Goal: Information Seeking & Learning: Learn about a topic

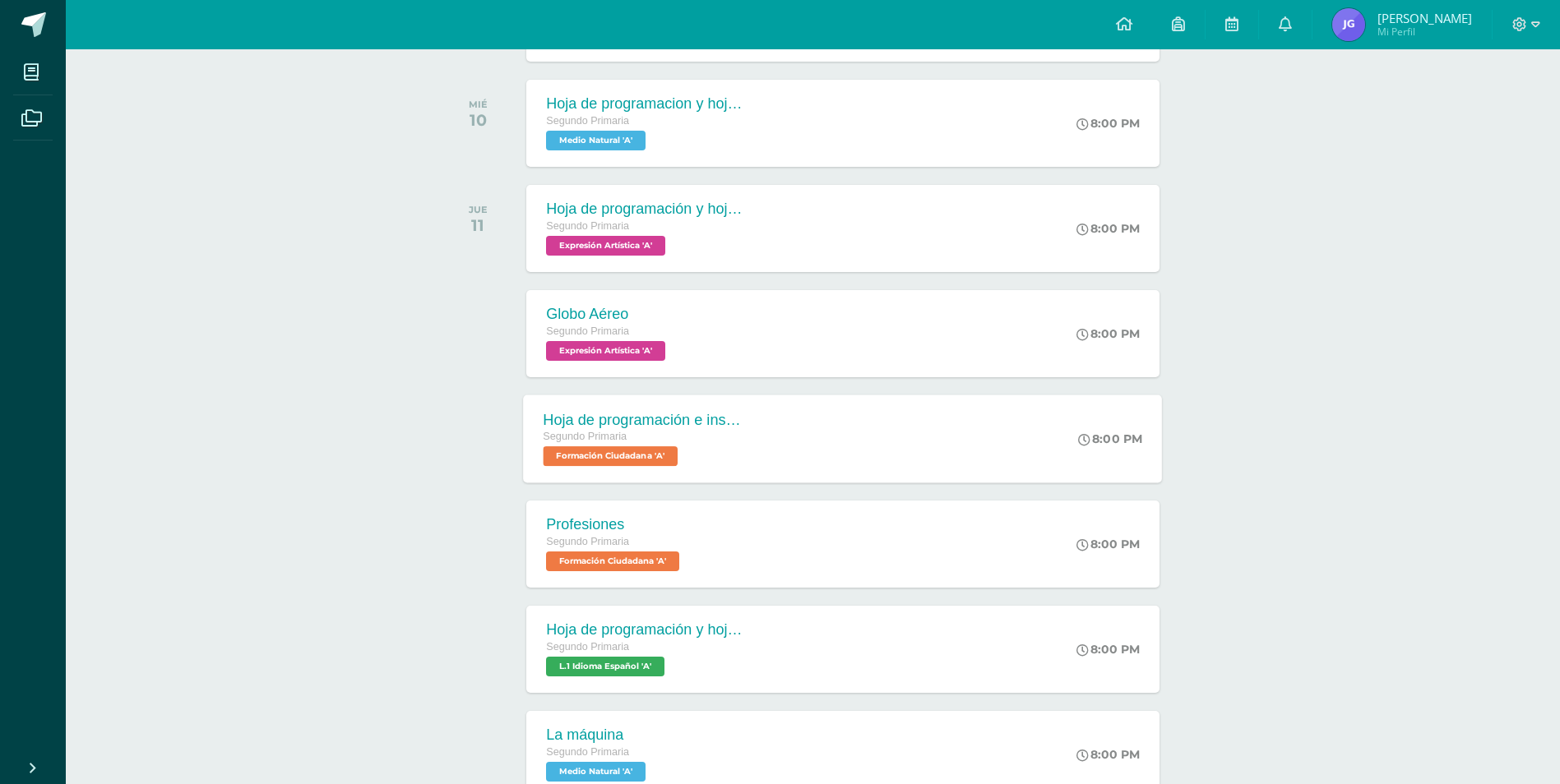
scroll to position [668, 0]
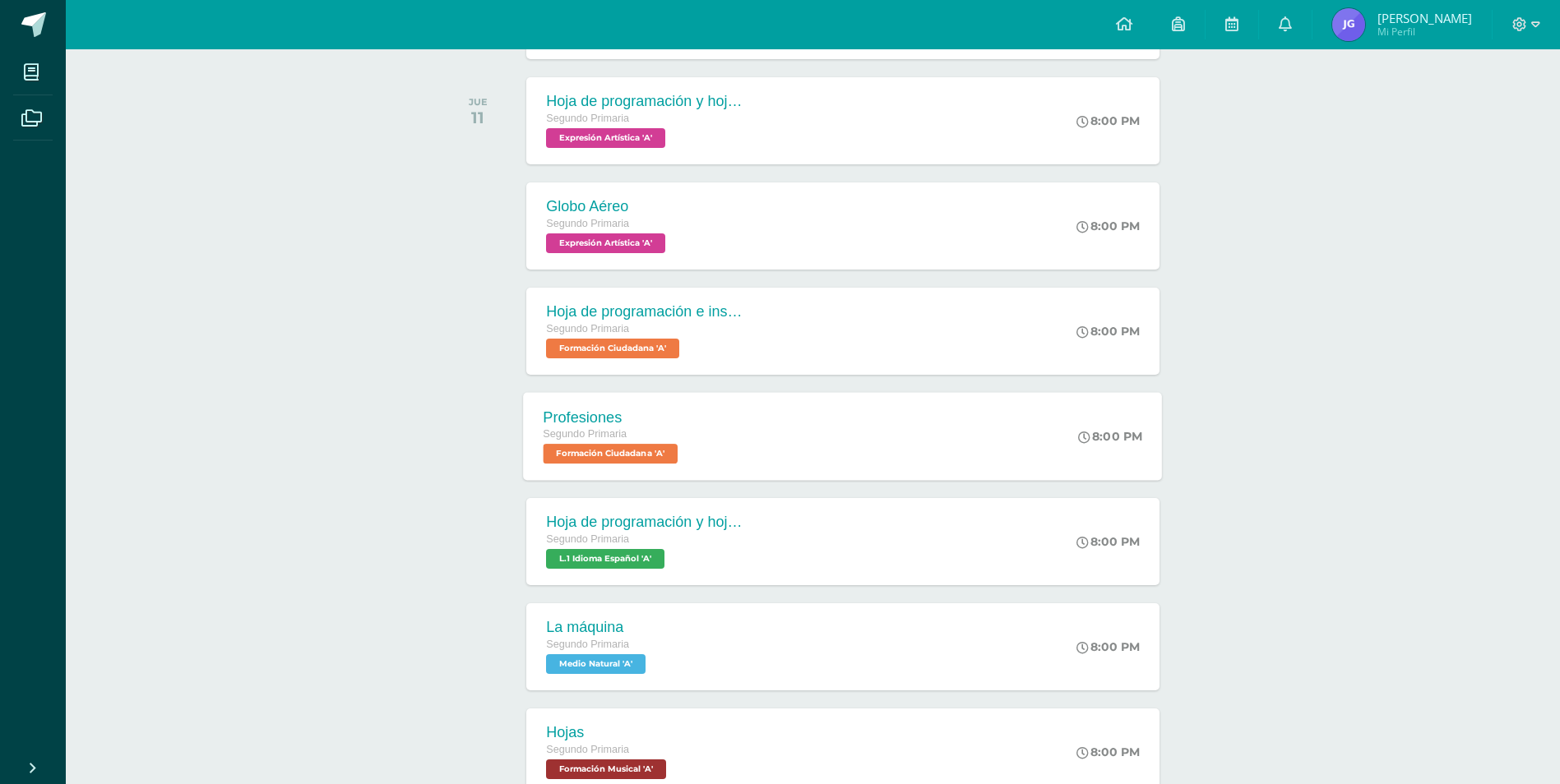
click at [649, 403] on div "Profesiones Segundo Primaria Formación Ciudadana 'A'" at bounding box center [613, 436] width 178 height 88
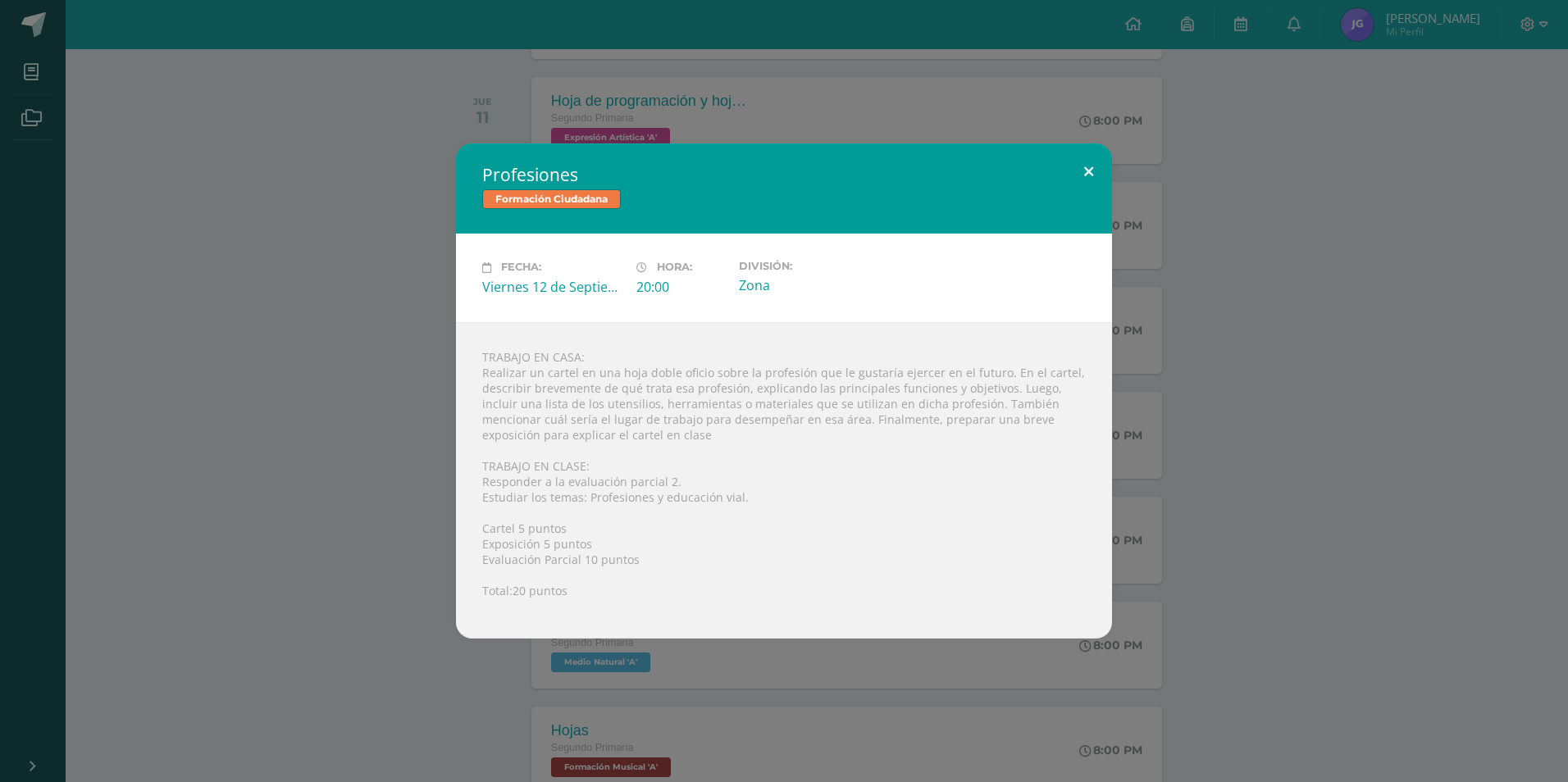
click at [1093, 162] on button at bounding box center [1088, 171] width 47 height 56
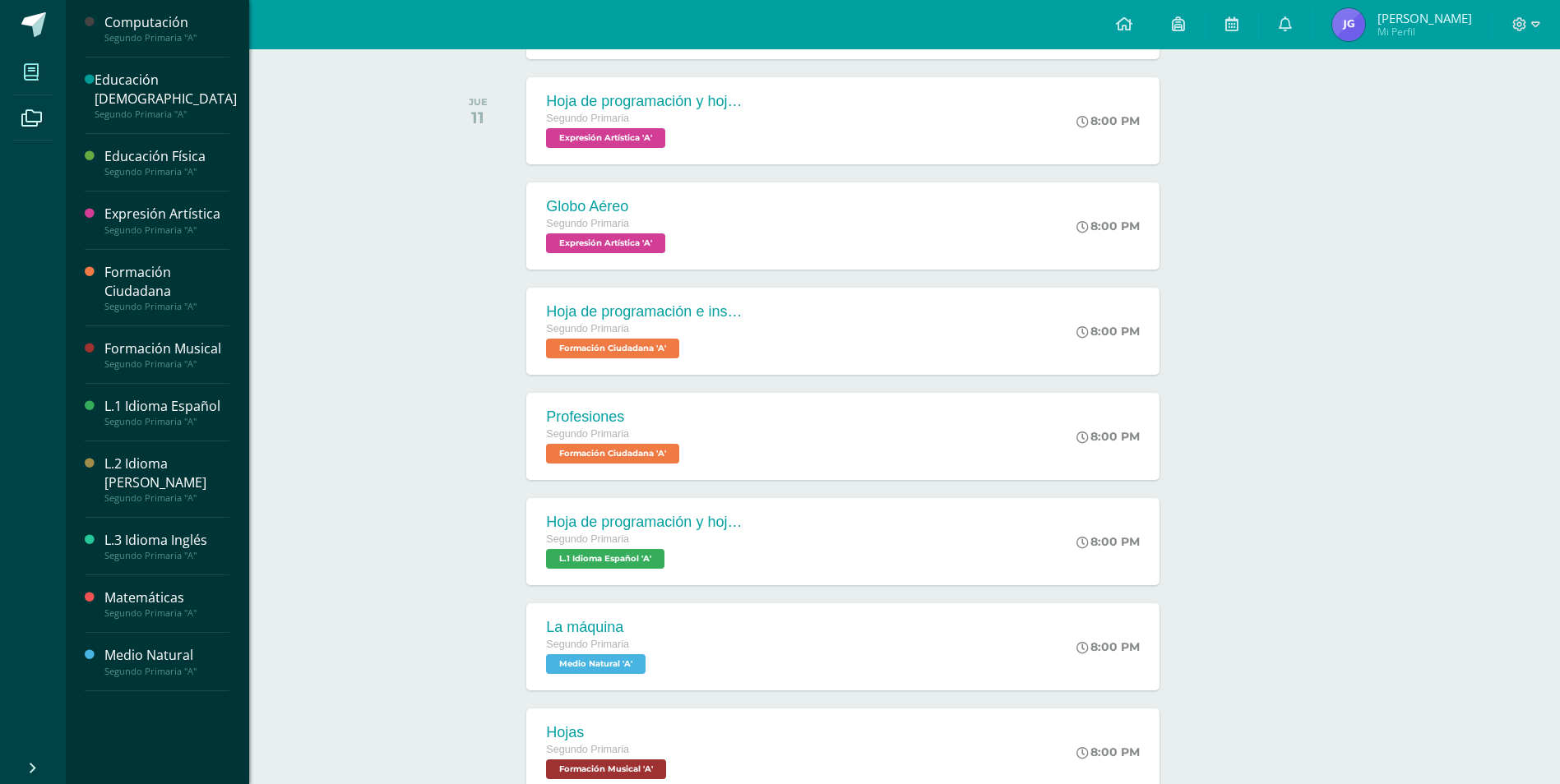
click at [19, 62] on span at bounding box center [31, 71] width 37 height 37
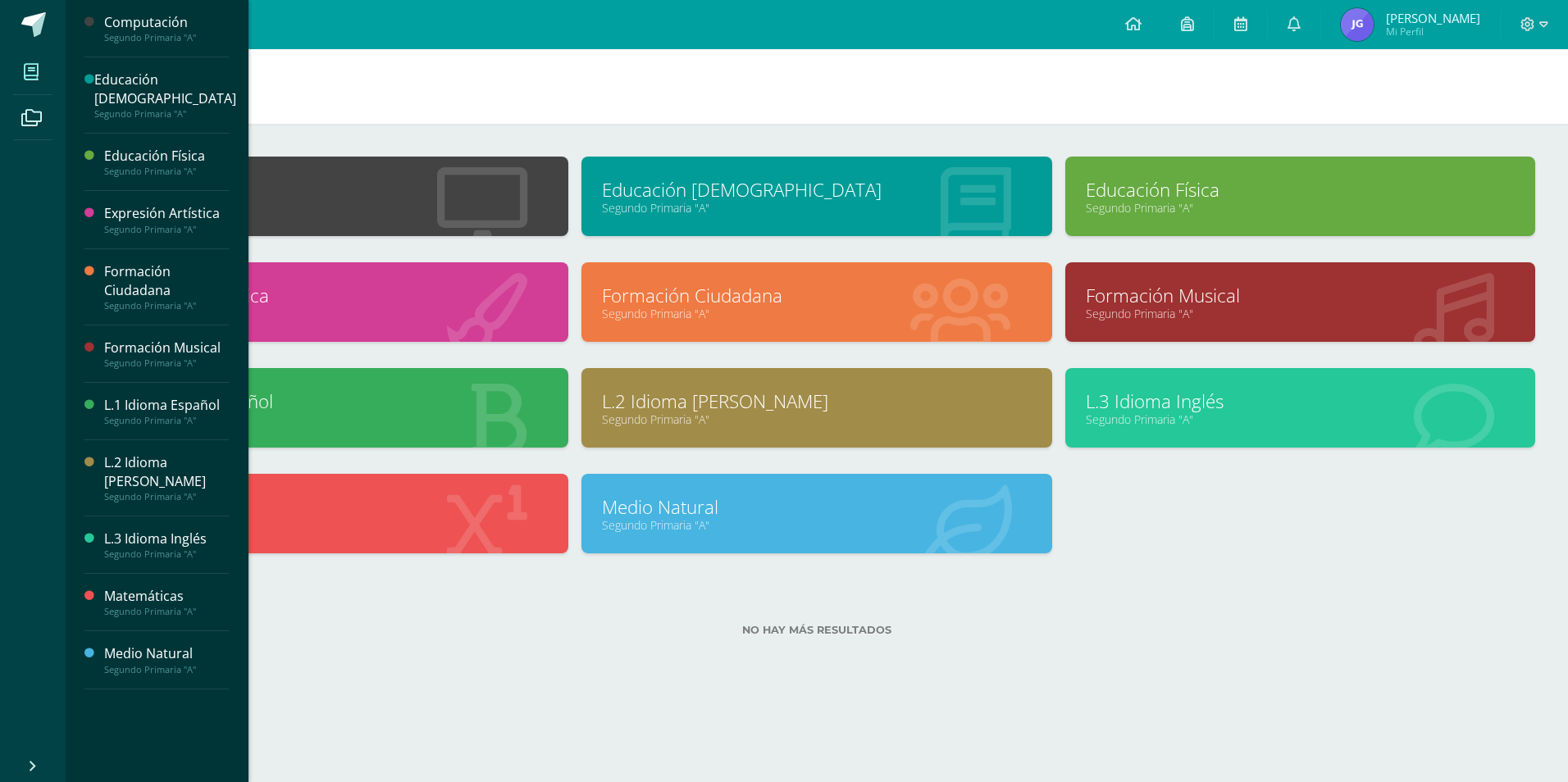
click at [39, 72] on icon at bounding box center [31, 72] width 14 height 16
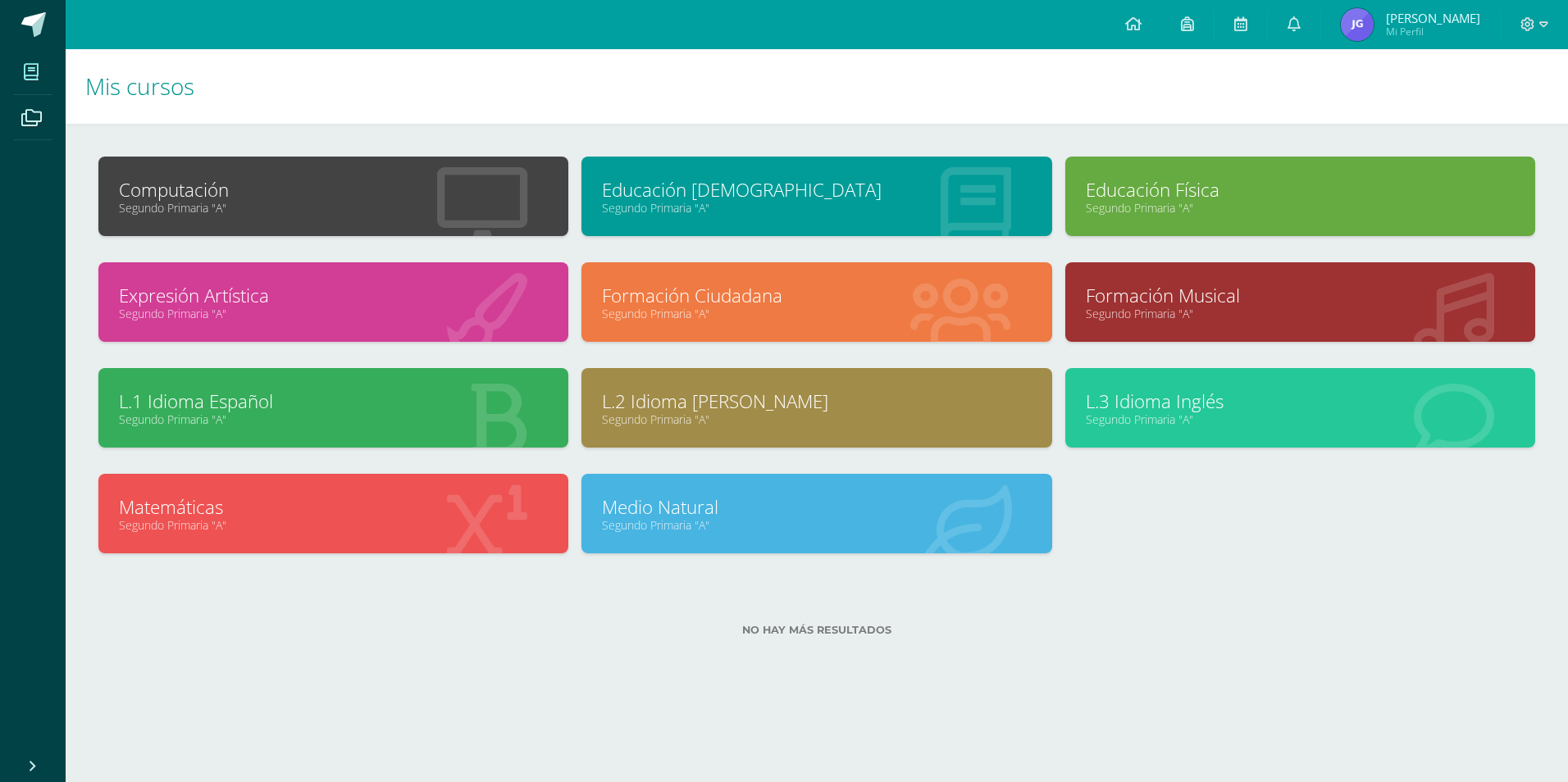
click at [707, 285] on link "Formación Ciudadana" at bounding box center [816, 295] width 429 height 25
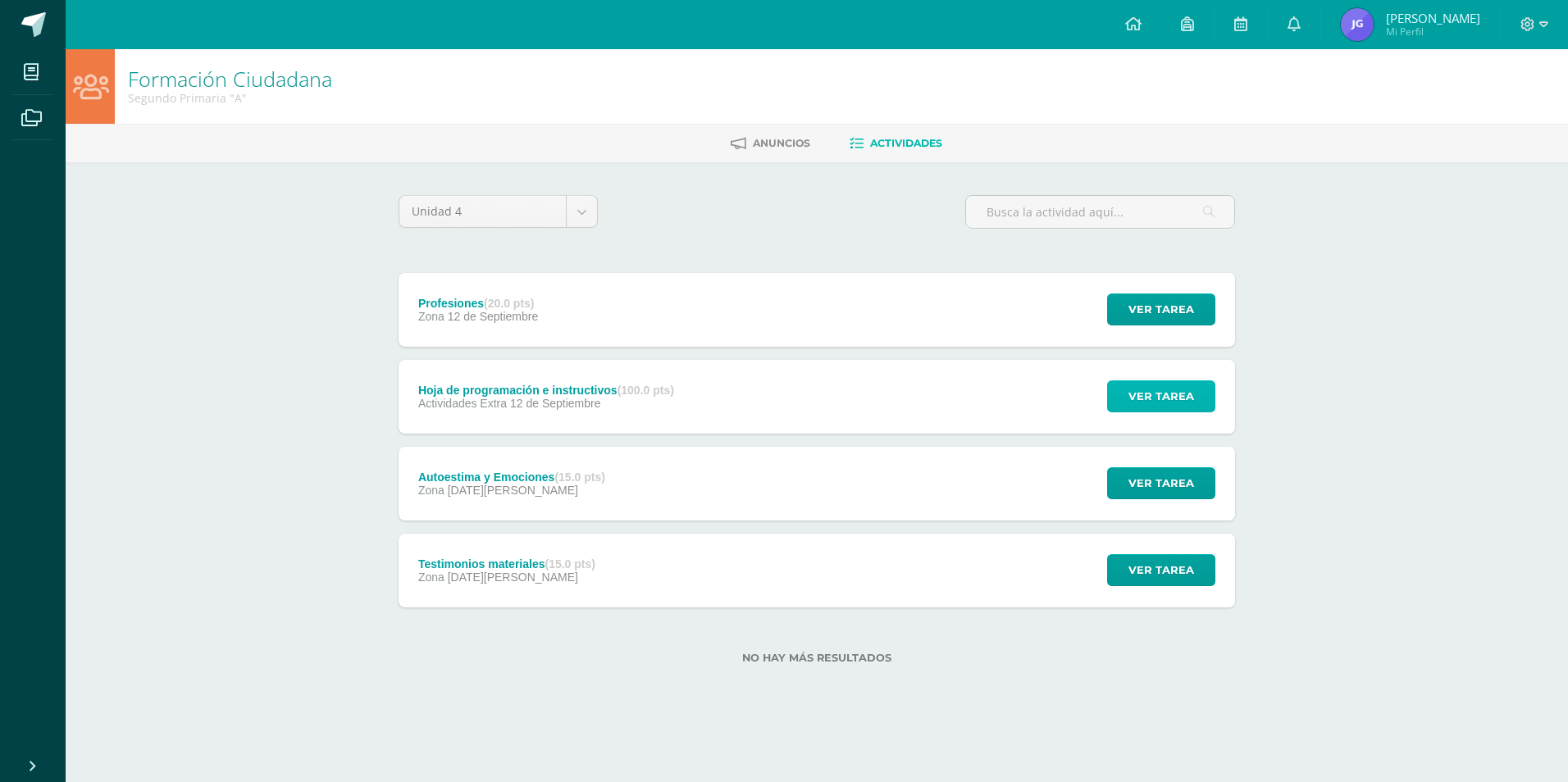
click at [1166, 396] on span "Ver tarea" at bounding box center [1161, 396] width 65 height 30
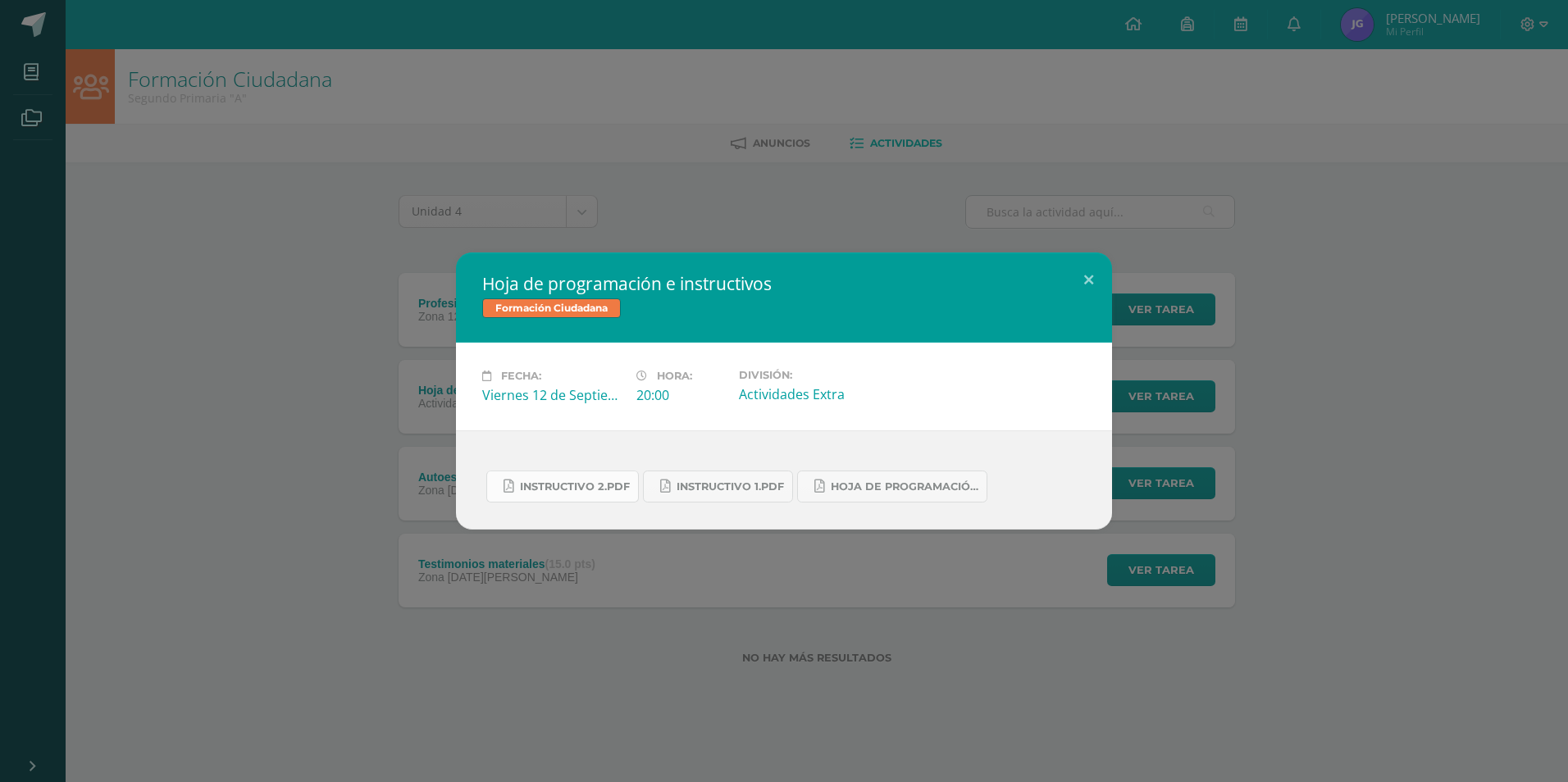
click at [571, 479] on link "Instructivo 2.pdf" at bounding box center [562, 487] width 152 height 32
click at [1083, 273] on button at bounding box center [1088, 281] width 47 height 56
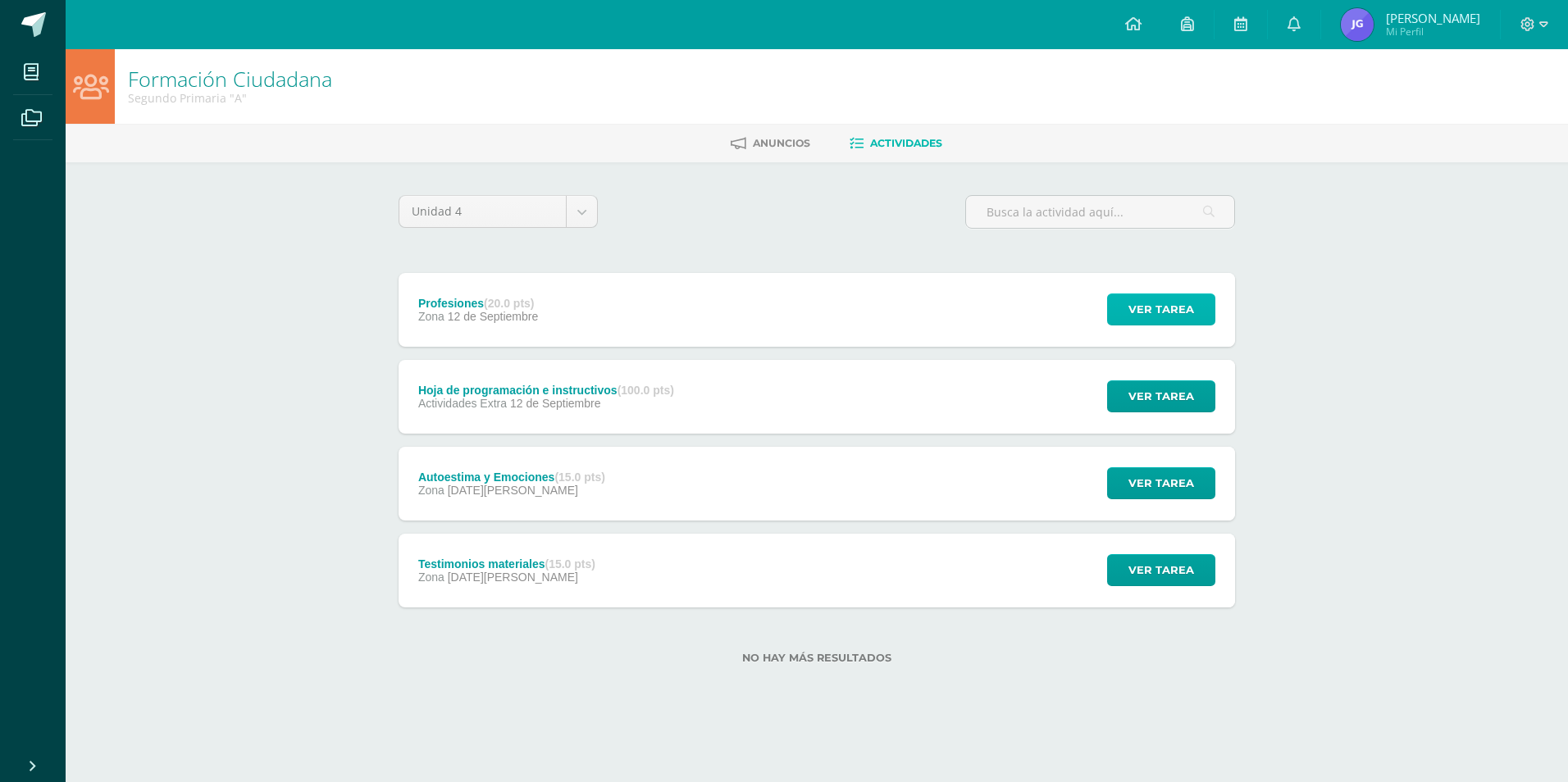
click at [1154, 310] on span "Ver tarea" at bounding box center [1161, 309] width 65 height 30
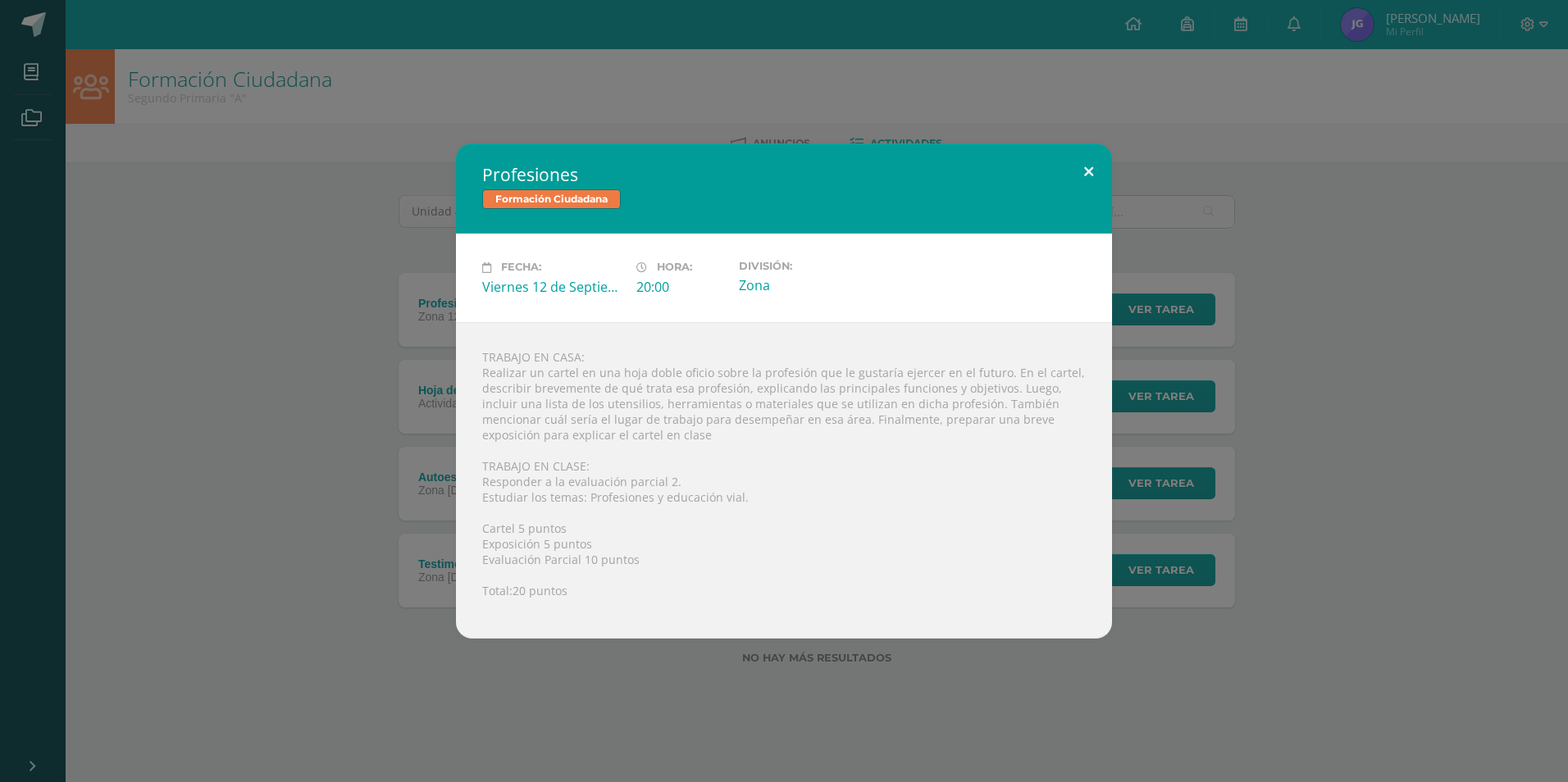
click at [1074, 165] on button at bounding box center [1088, 171] width 47 height 56
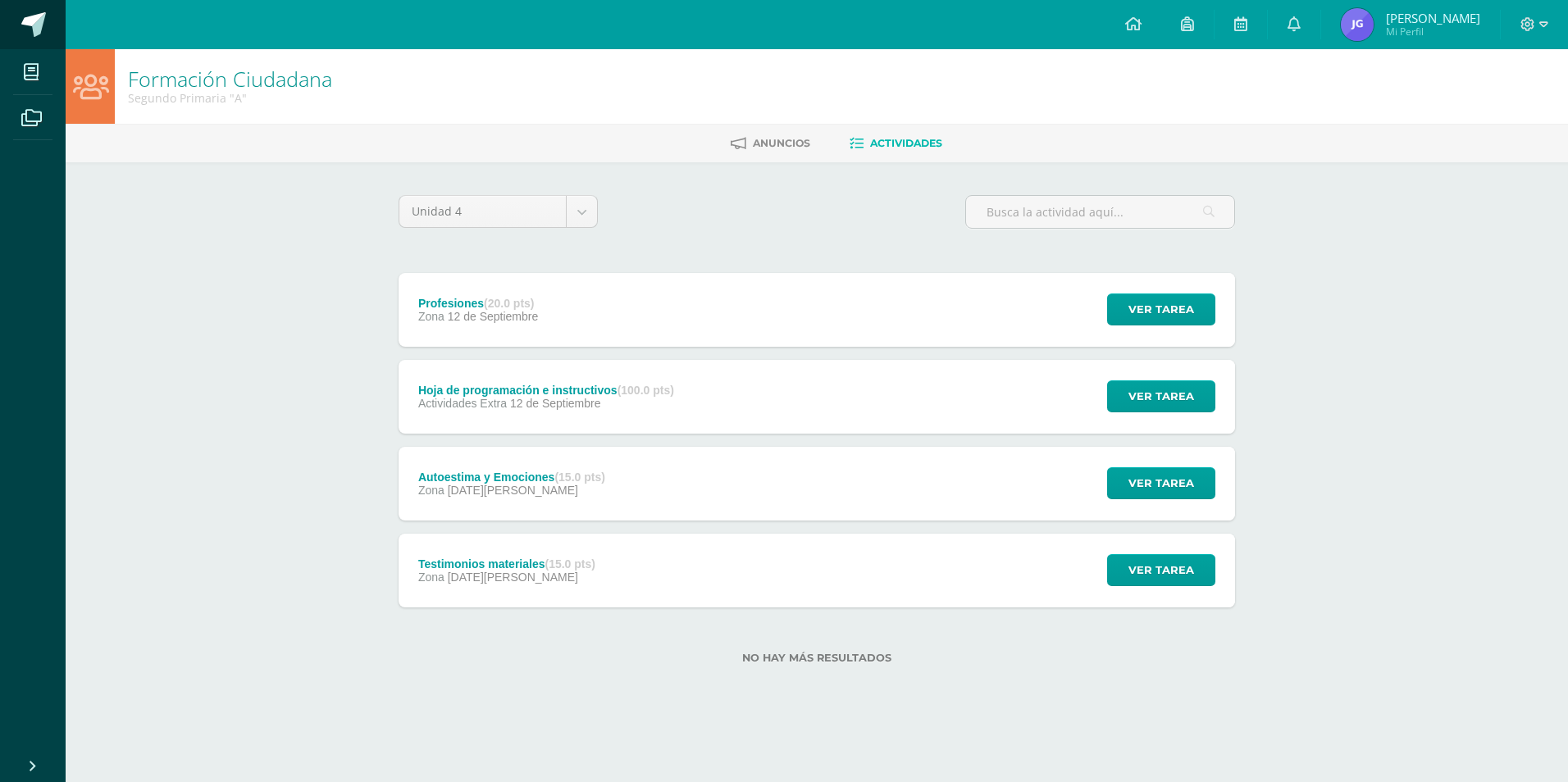
click at [30, 30] on span at bounding box center [33, 24] width 24 height 24
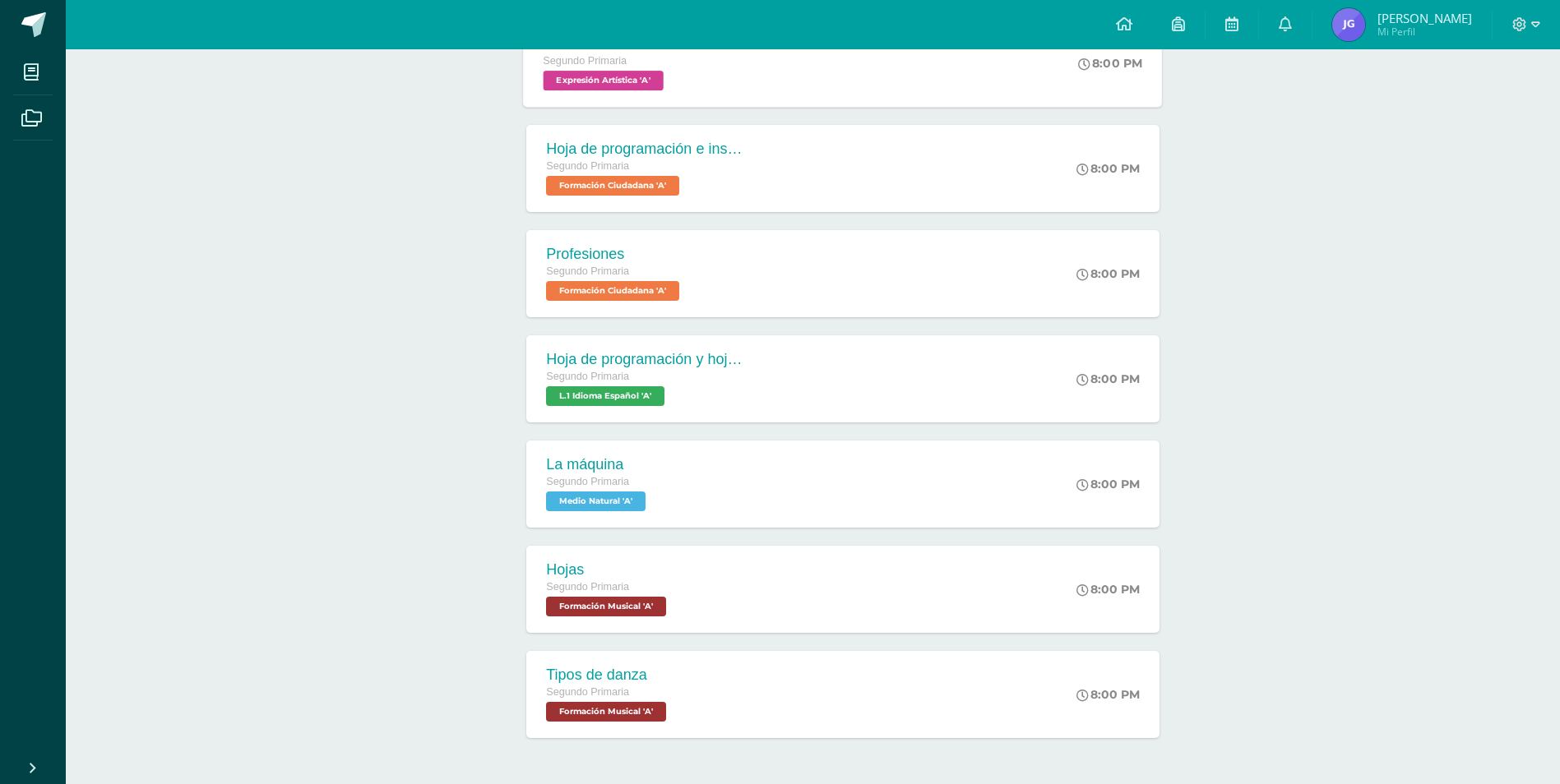
scroll to position [833, 0]
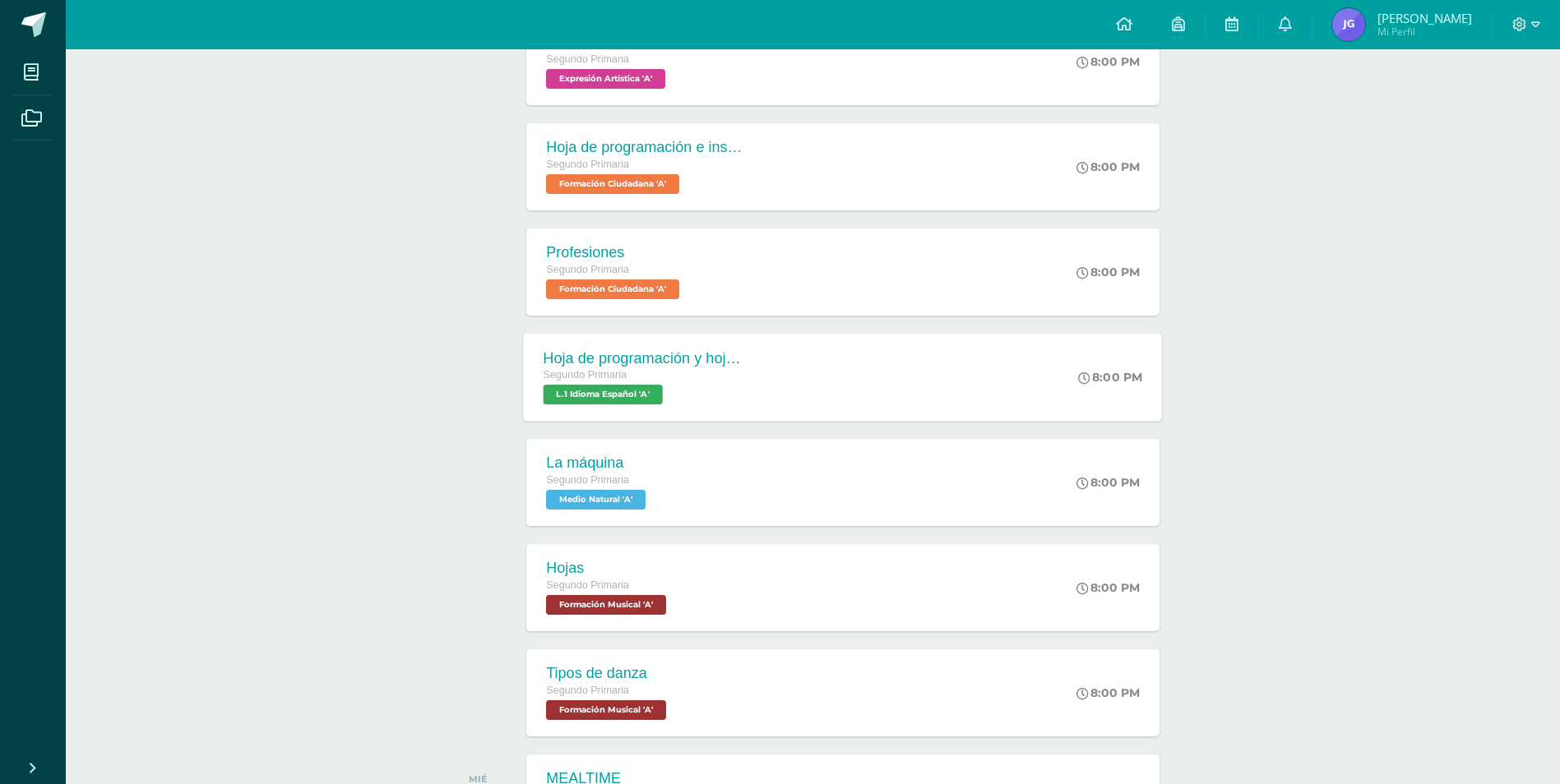
click at [730, 379] on div "Segundo Primaria" at bounding box center [642, 376] width 199 height 18
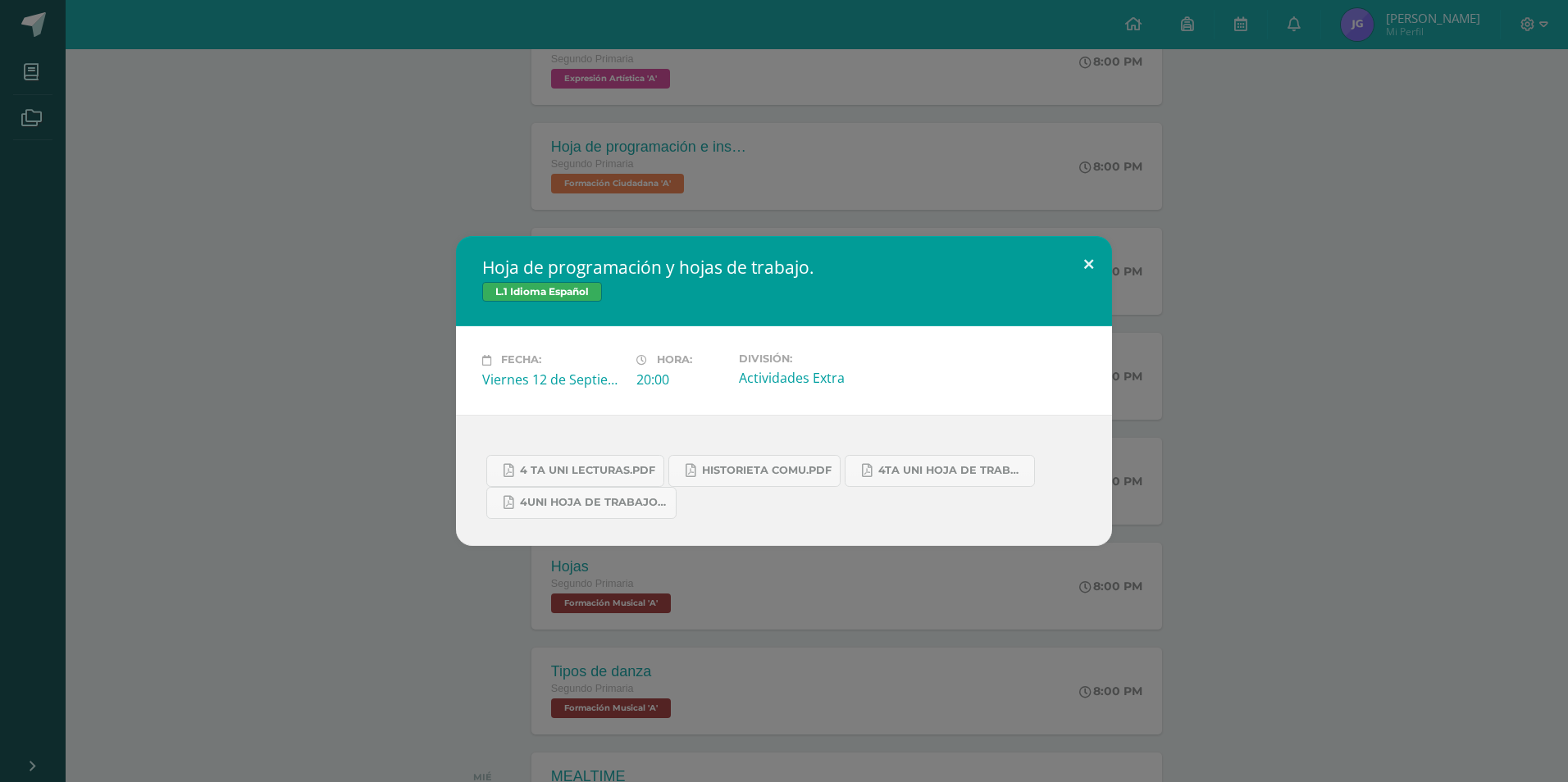
click at [1084, 263] on button at bounding box center [1088, 264] width 47 height 56
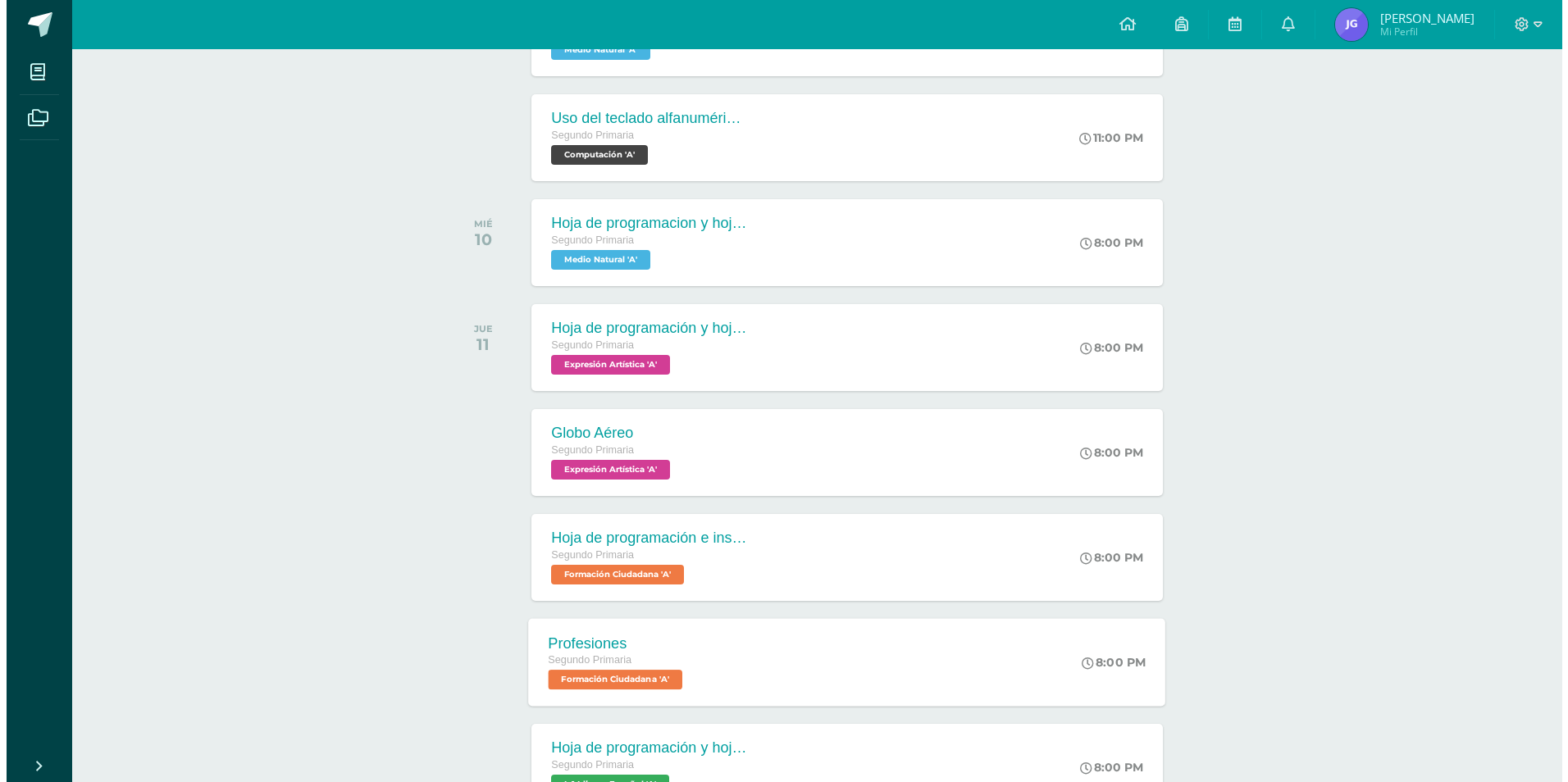
scroll to position [421, 0]
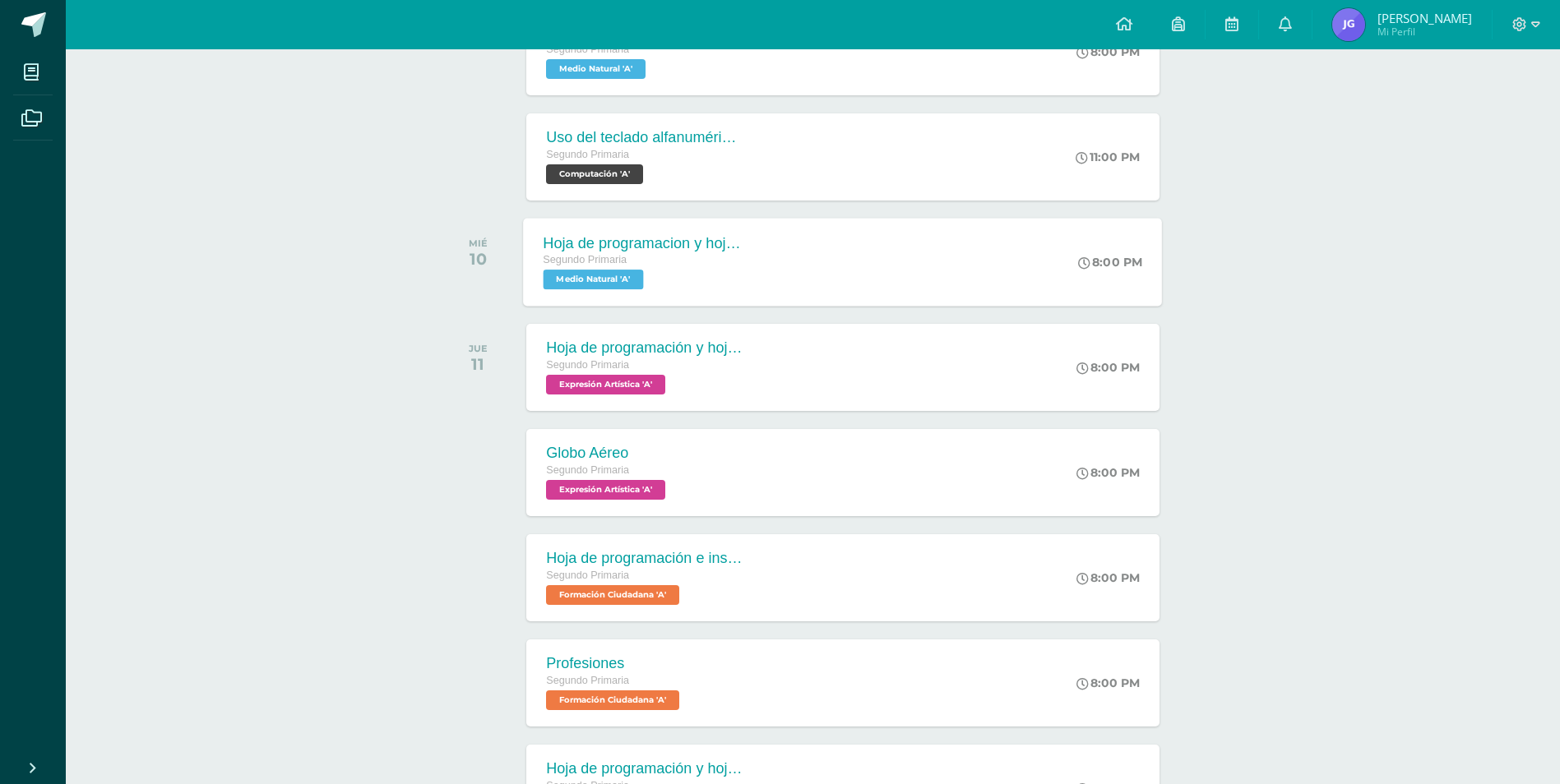
click at [644, 267] on div "Segundo Primaria" at bounding box center [642, 261] width 199 height 18
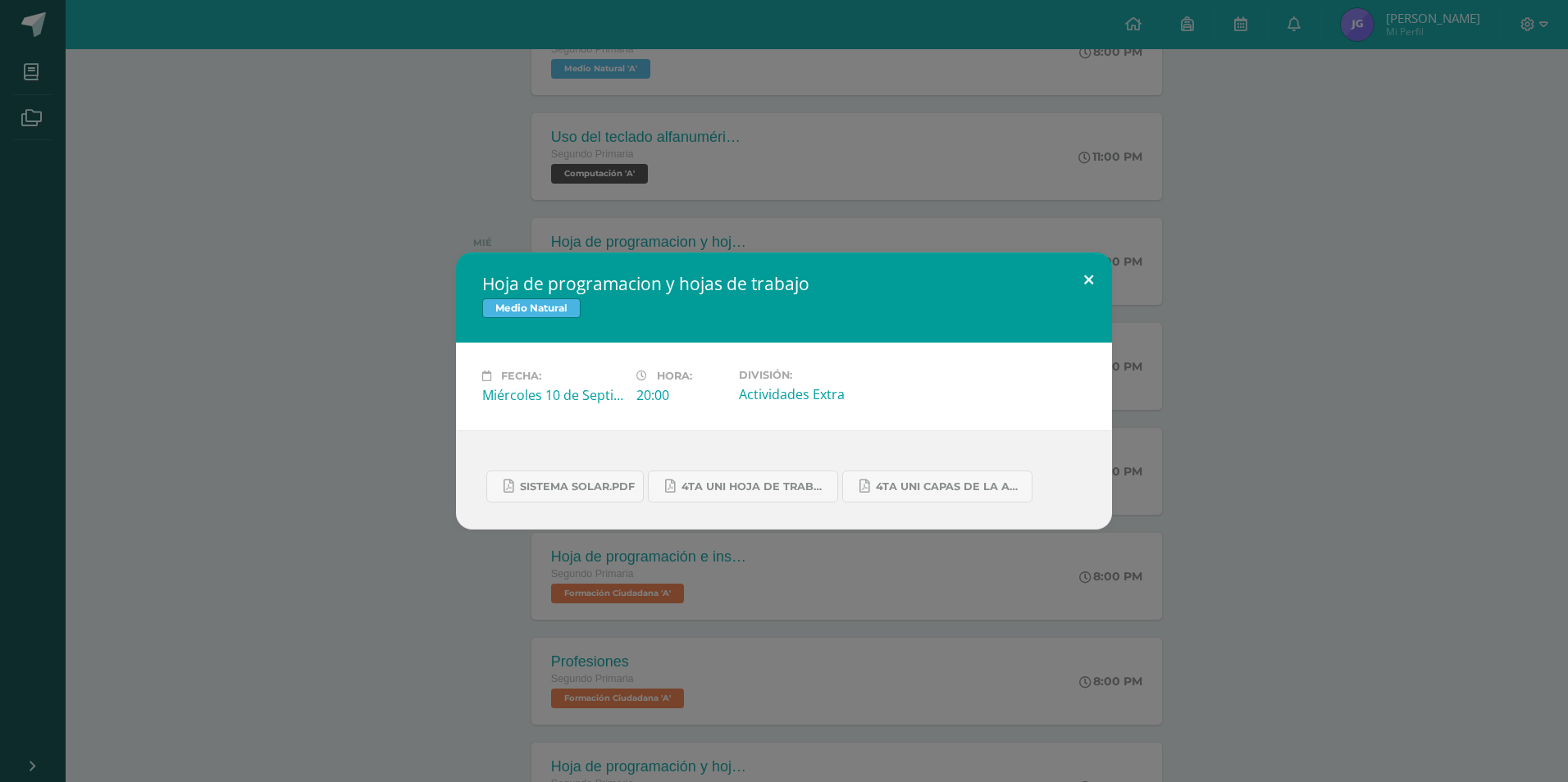
click at [1092, 274] on button at bounding box center [1088, 281] width 47 height 56
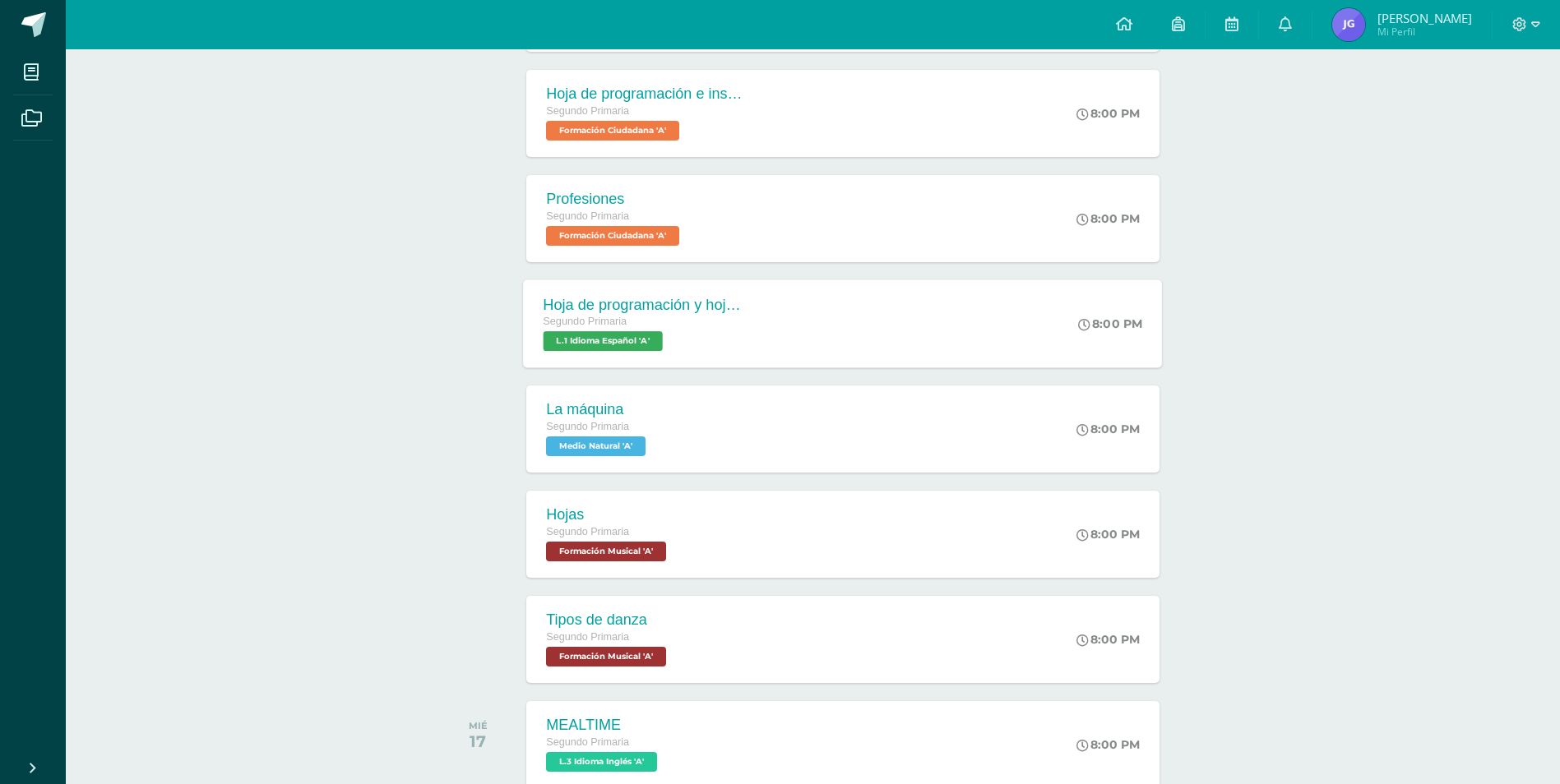
scroll to position [914, 0]
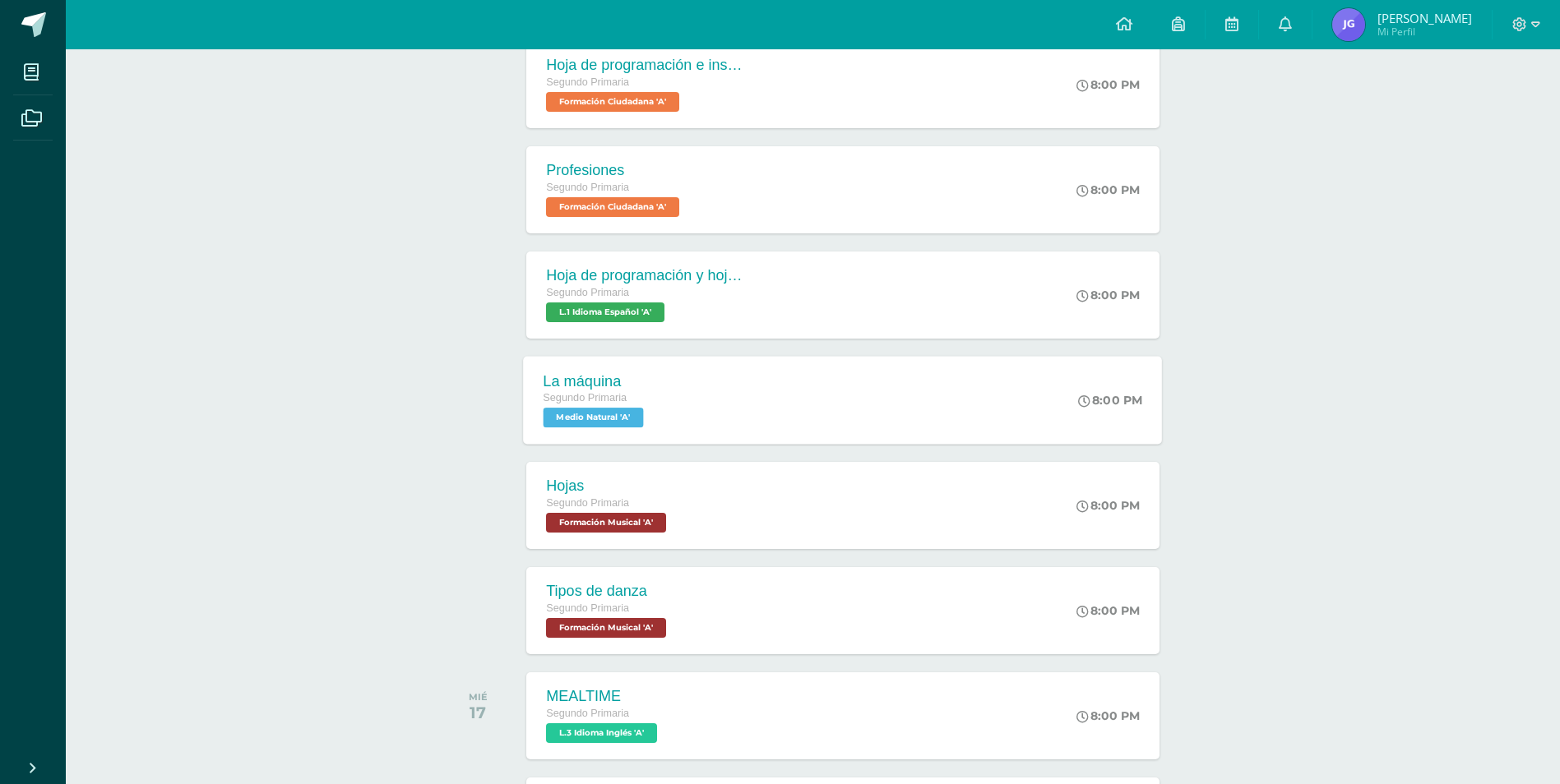
click at [626, 385] on div "La máquina" at bounding box center [596, 380] width 104 height 17
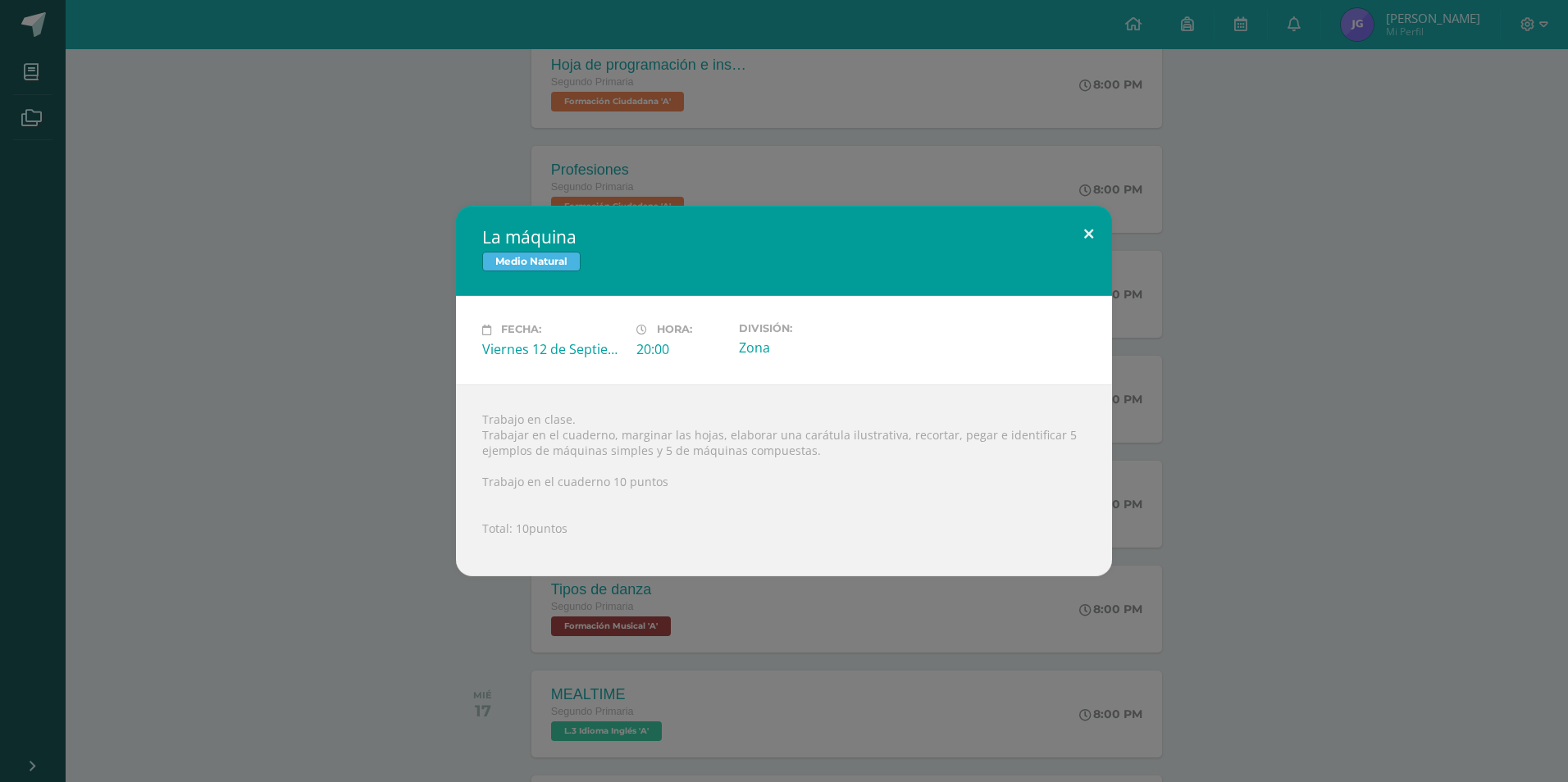
click at [1075, 234] on button at bounding box center [1088, 233] width 47 height 56
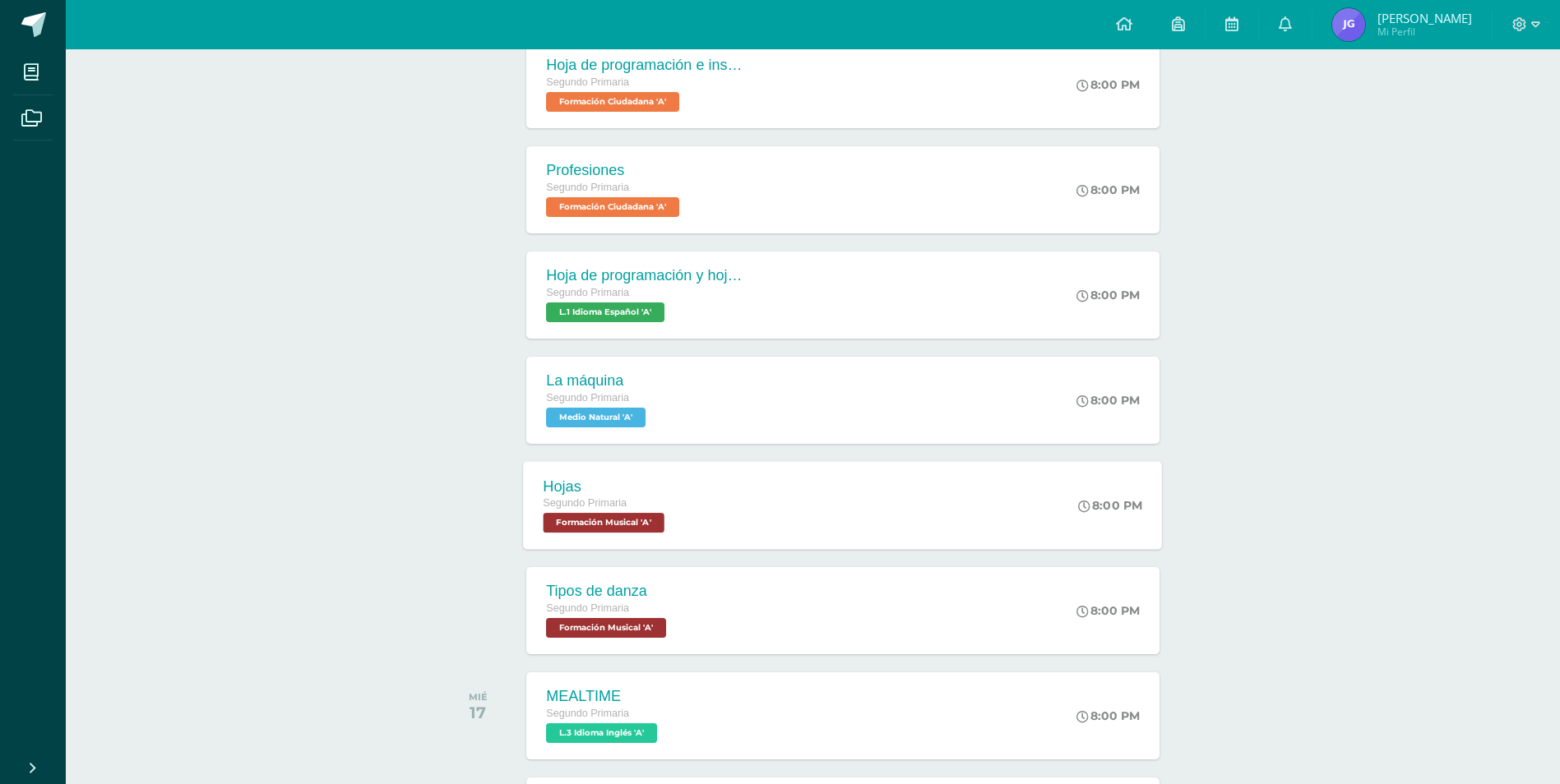
scroll to position [997, 0]
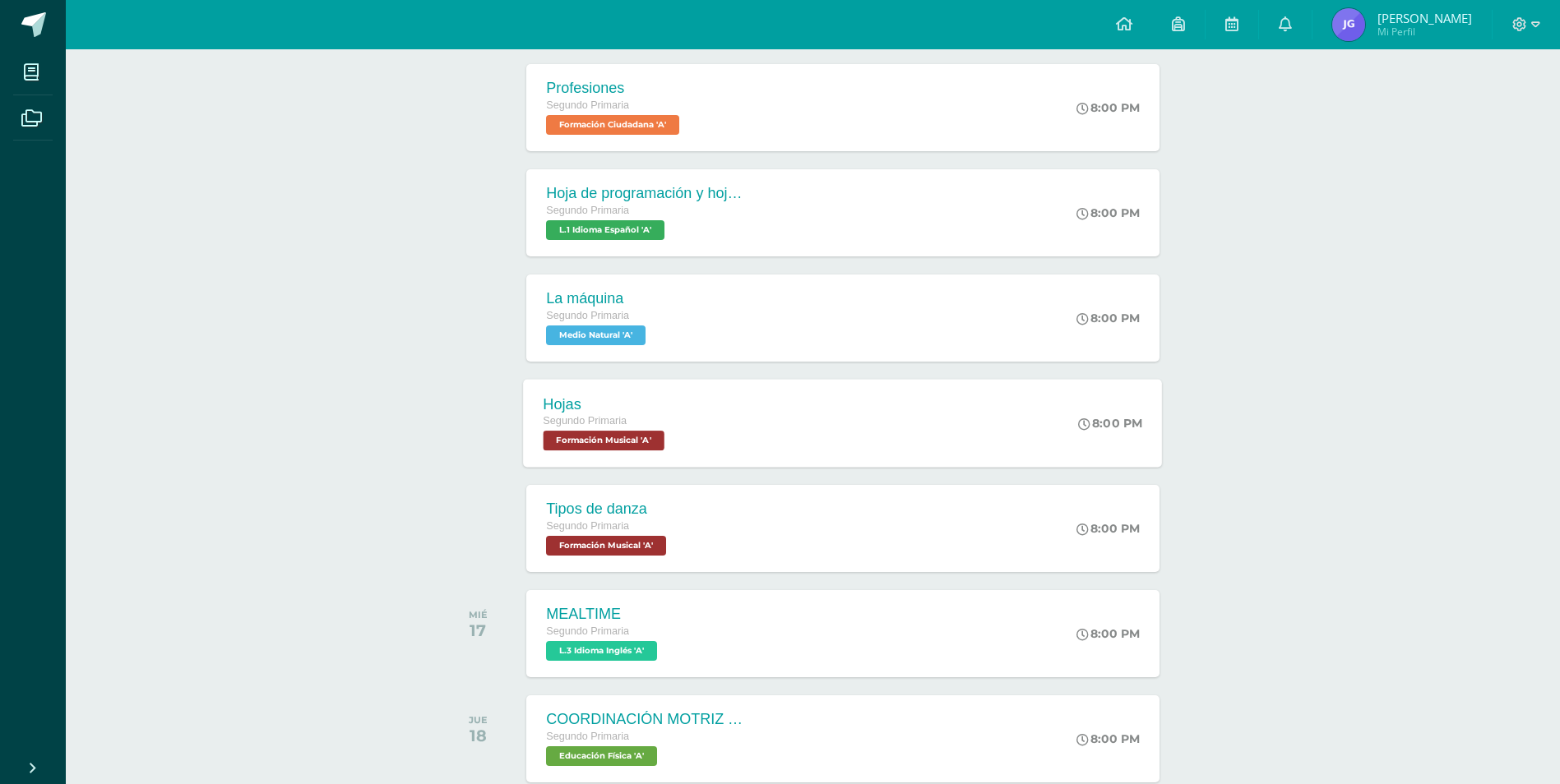
click at [673, 427] on div "Hojas Segundo Primaria Formación Musical 'A'" at bounding box center [606, 423] width 166 height 88
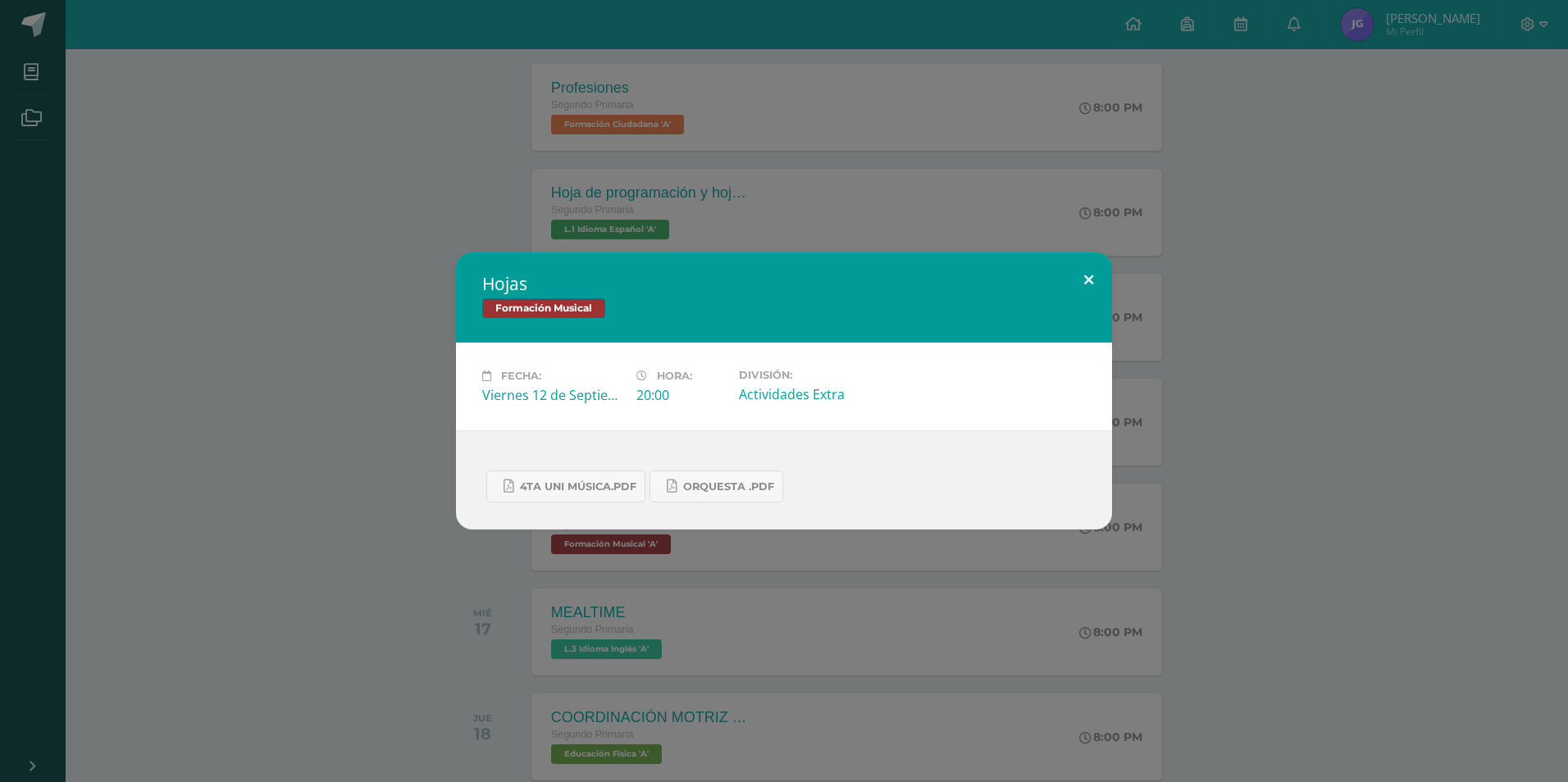
click at [1083, 274] on button at bounding box center [1088, 281] width 47 height 56
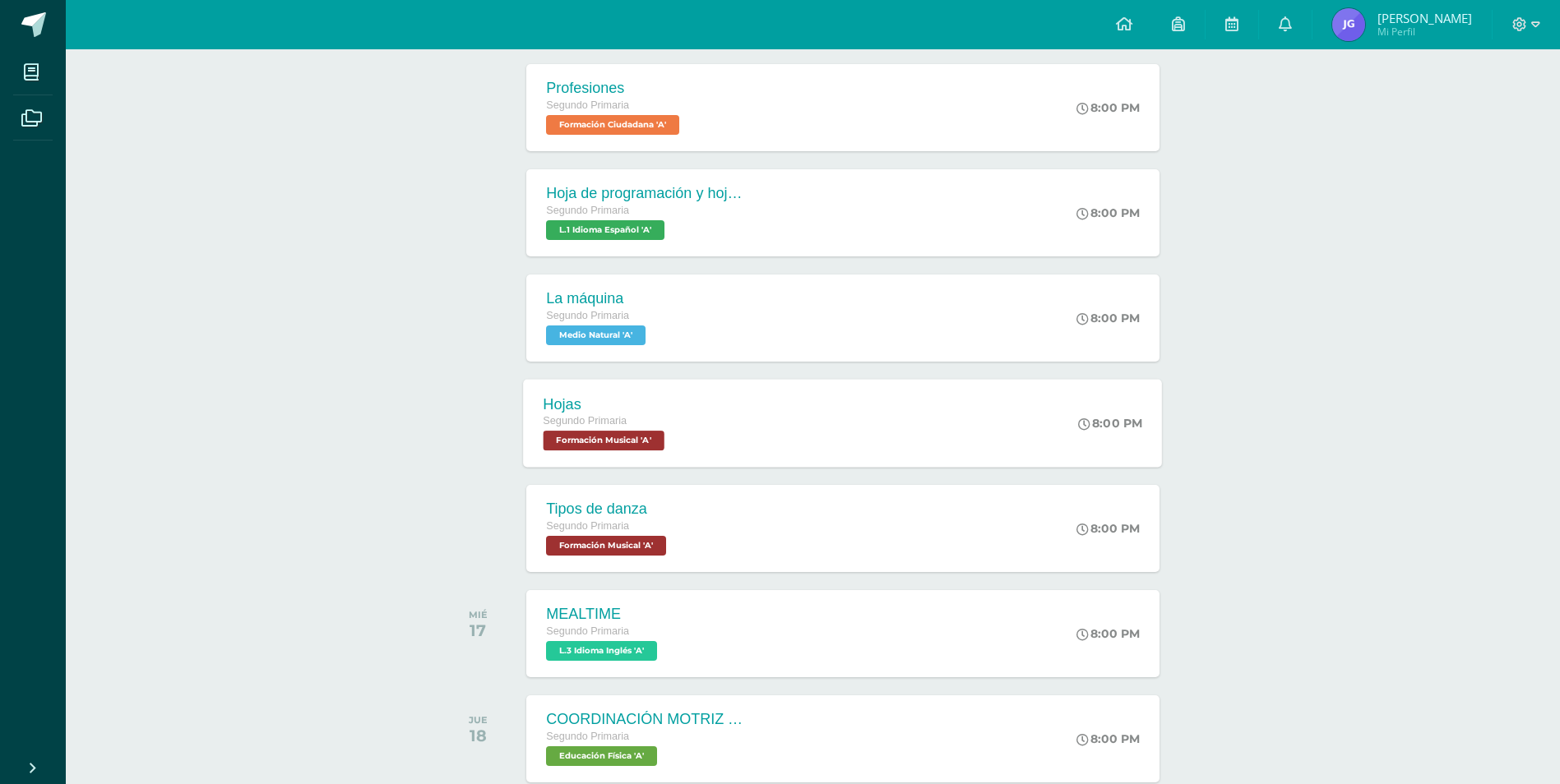
click at [641, 405] on div "Hojas" at bounding box center [606, 404] width 126 height 17
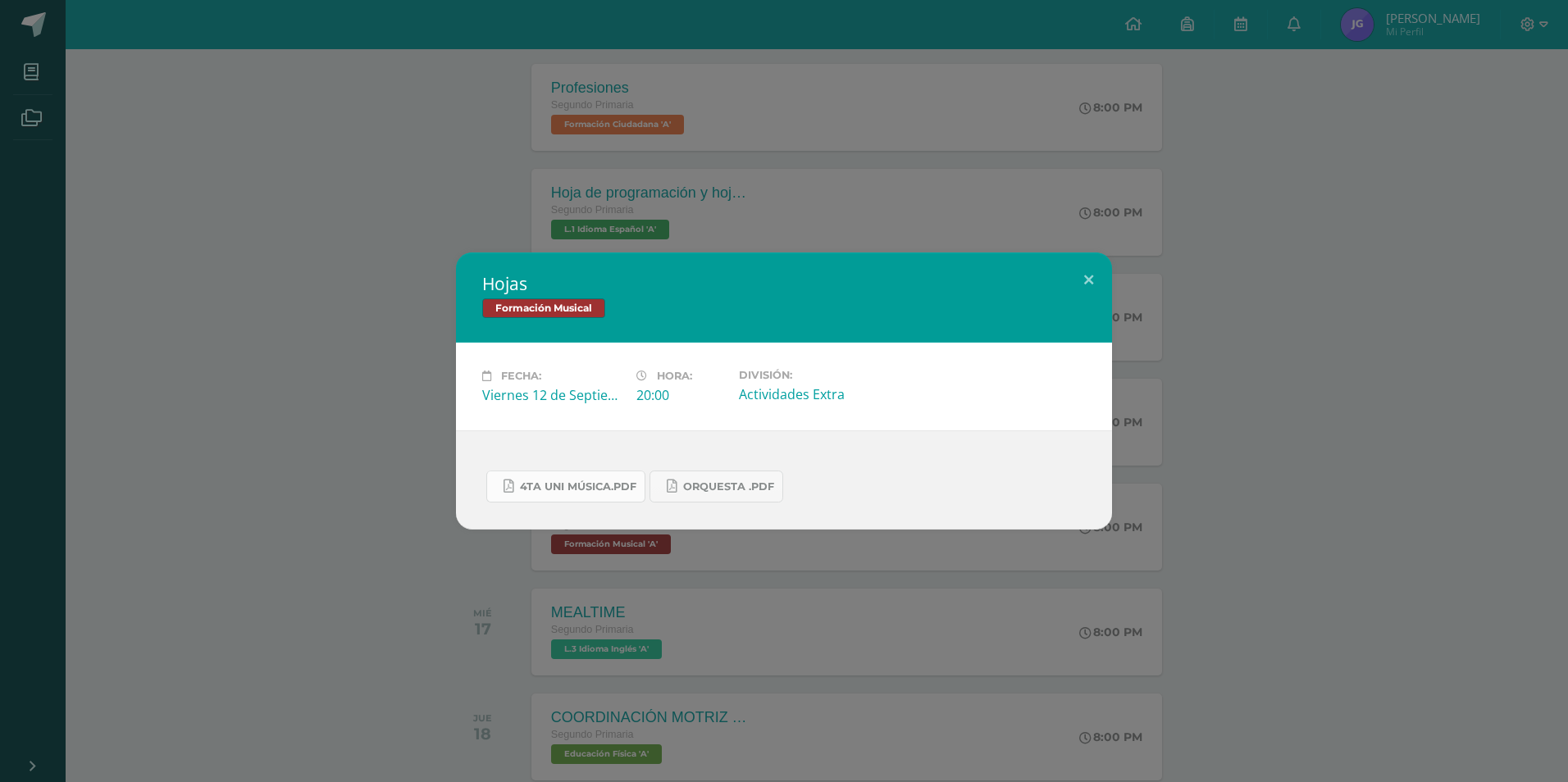
click at [588, 488] on span "4ta uni Música.pdf" at bounding box center [579, 487] width 117 height 13
click at [1092, 272] on button at bounding box center [1088, 281] width 47 height 56
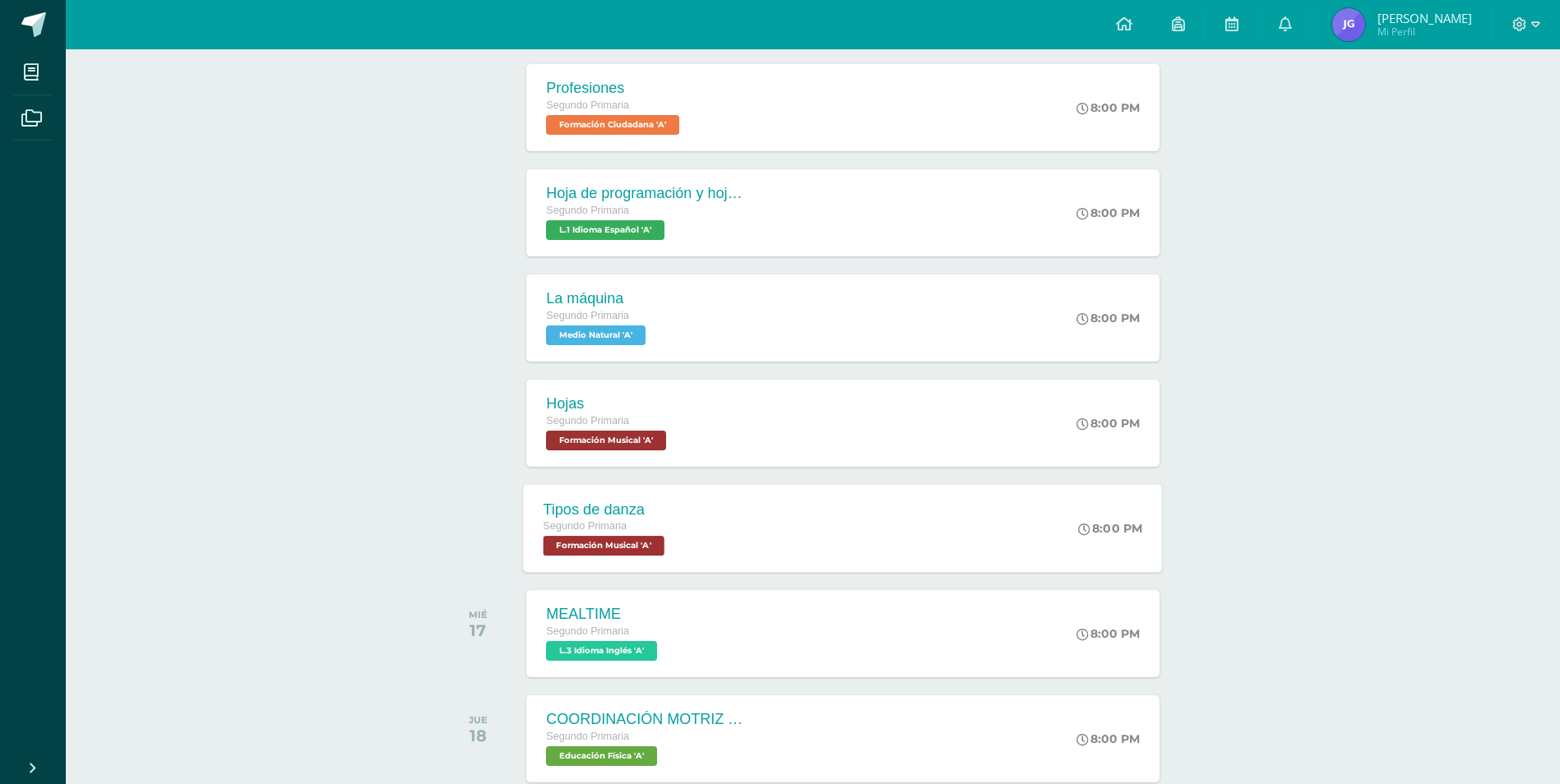
click at [716, 521] on div "Tipos de danza Segundo Primaria Formación Musical 'A' 8:00 PM Tipos de danza Fo…" at bounding box center [843, 528] width 639 height 88
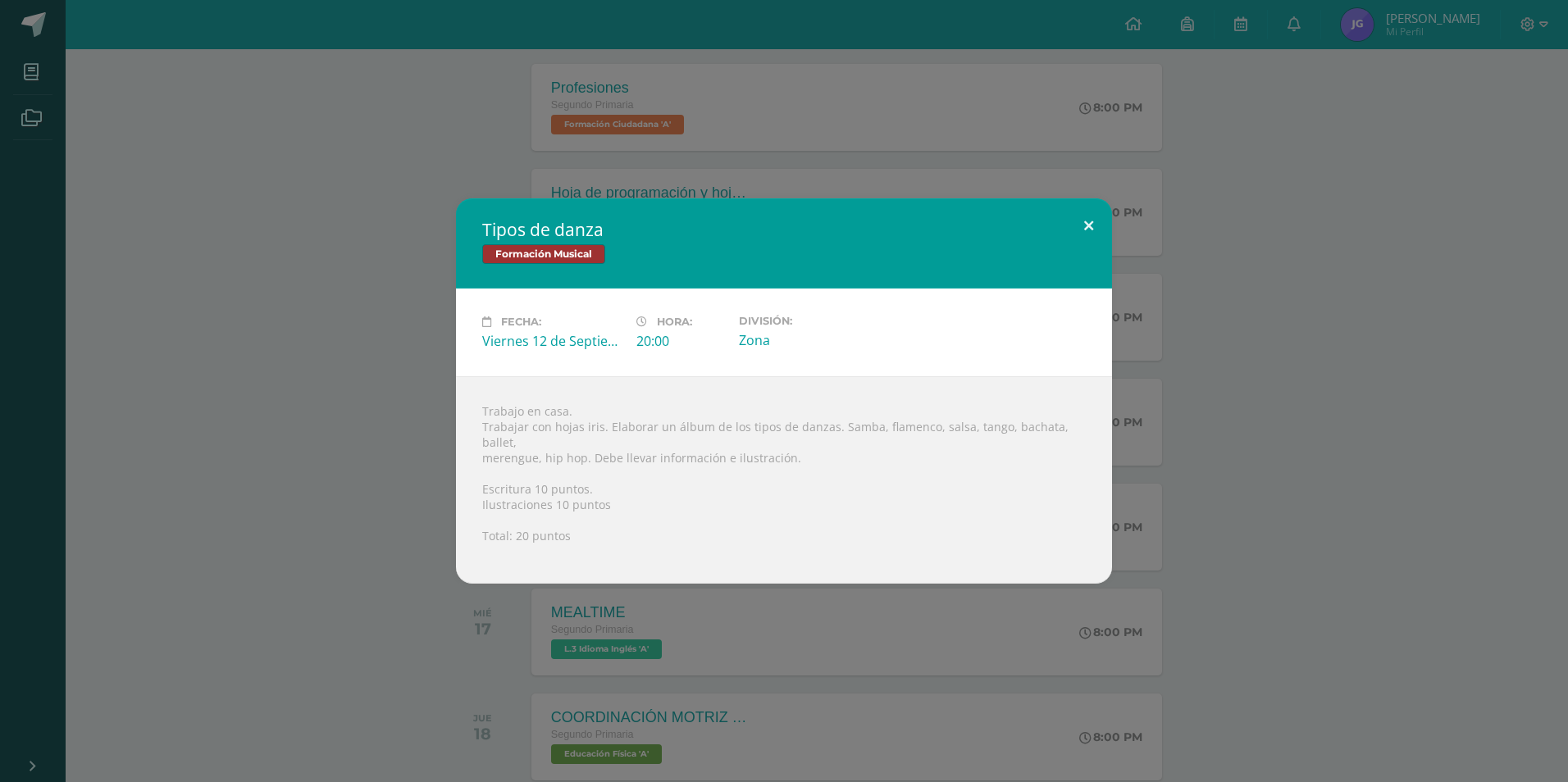
click at [1085, 227] on button at bounding box center [1088, 226] width 47 height 56
